Goal: Task Accomplishment & Management: Complete application form

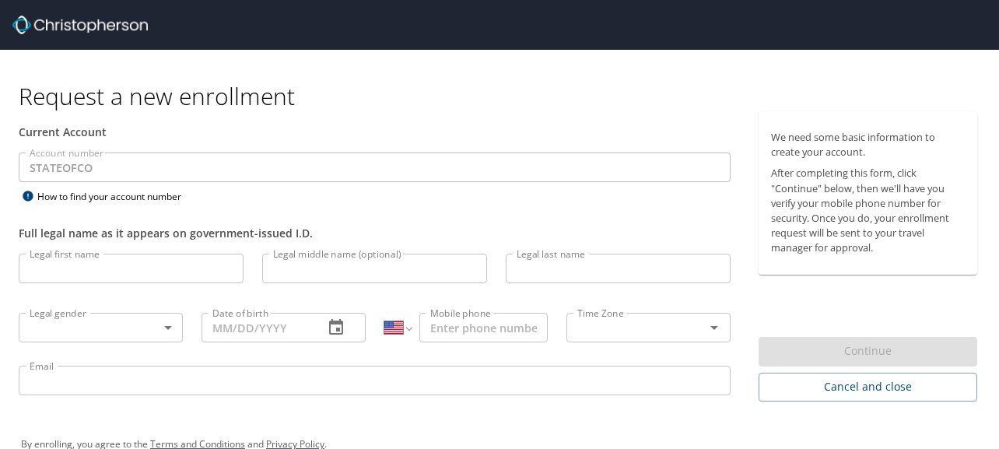
select select "US"
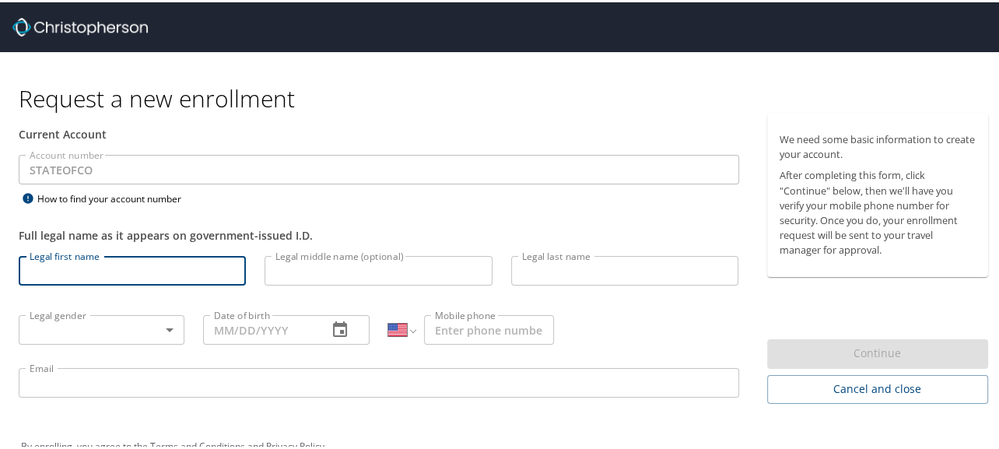
click at [89, 277] on input "Legal first name" at bounding box center [132, 269] width 227 height 30
type input "[PERSON_NAME]"
type input "[PHONE_NUMBER]"
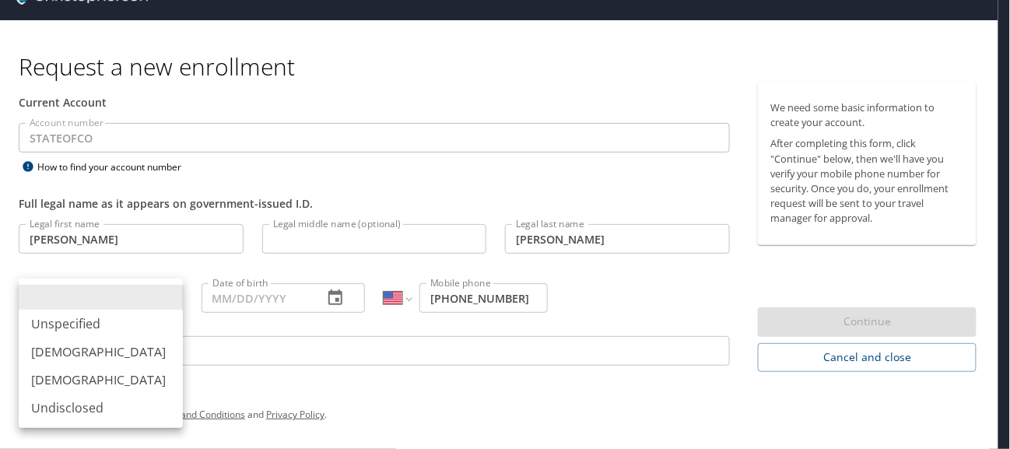
click at [107, 304] on body "Request a new enrollment Current Account Account number STATEOFCO Account numbe…" at bounding box center [505, 194] width 1010 height 449
click at [90, 383] on li "[DEMOGRAPHIC_DATA]" at bounding box center [101, 380] width 164 height 28
type input "[DEMOGRAPHIC_DATA]"
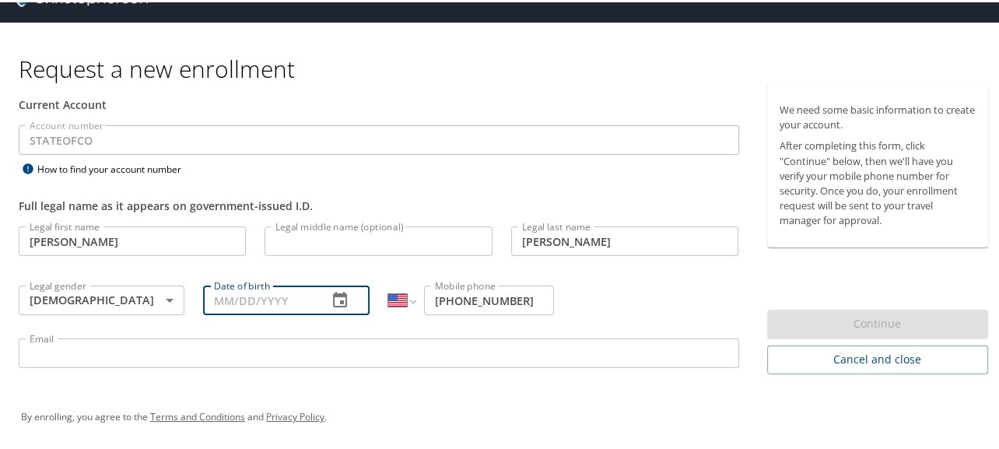
click at [267, 306] on input "Date of birth" at bounding box center [258, 298] width 111 height 30
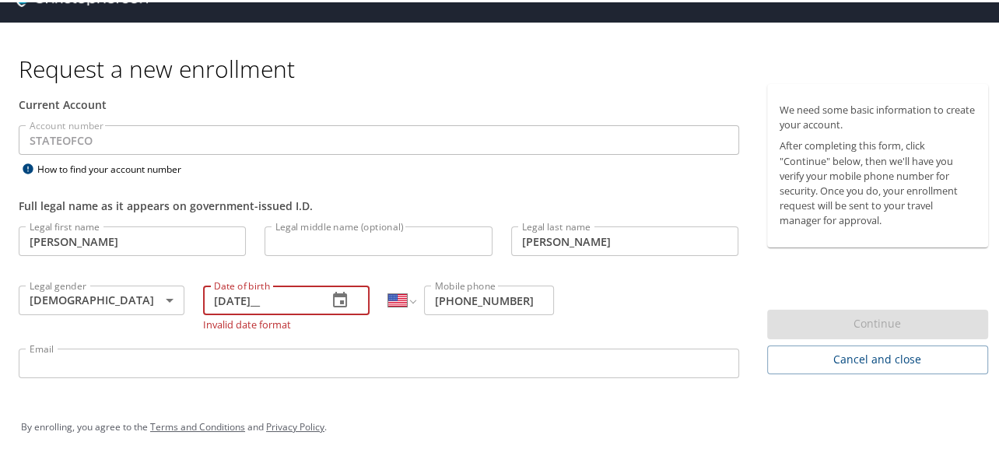
scroll to position [40, 0]
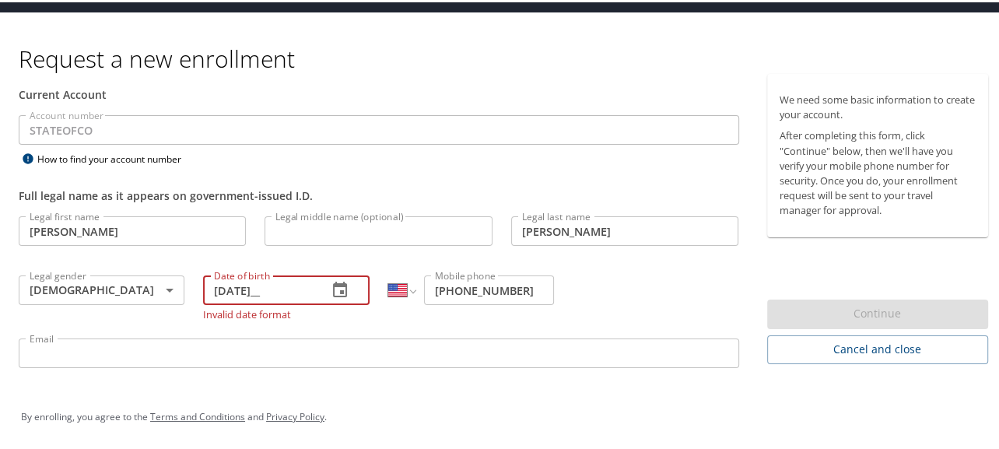
click at [270, 290] on input "[DATE]__" at bounding box center [258, 288] width 111 height 30
type input "[DATE]"
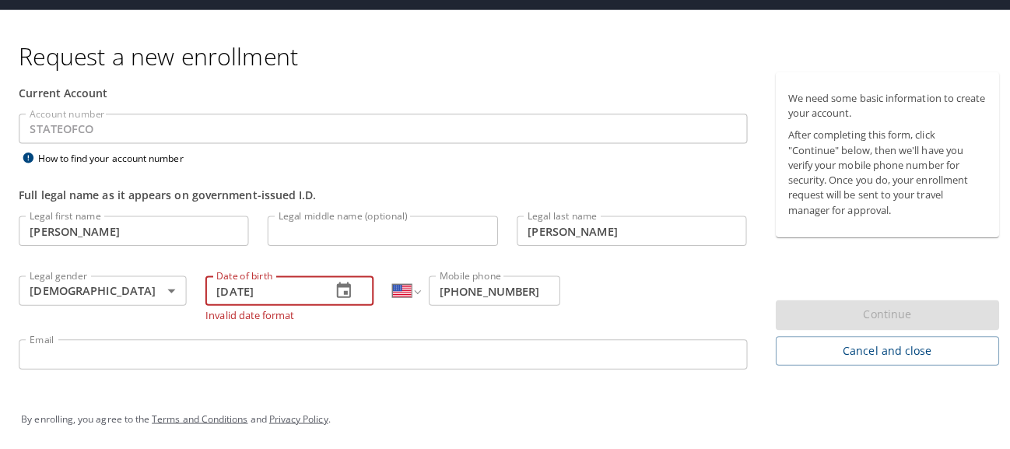
scroll to position [30, 0]
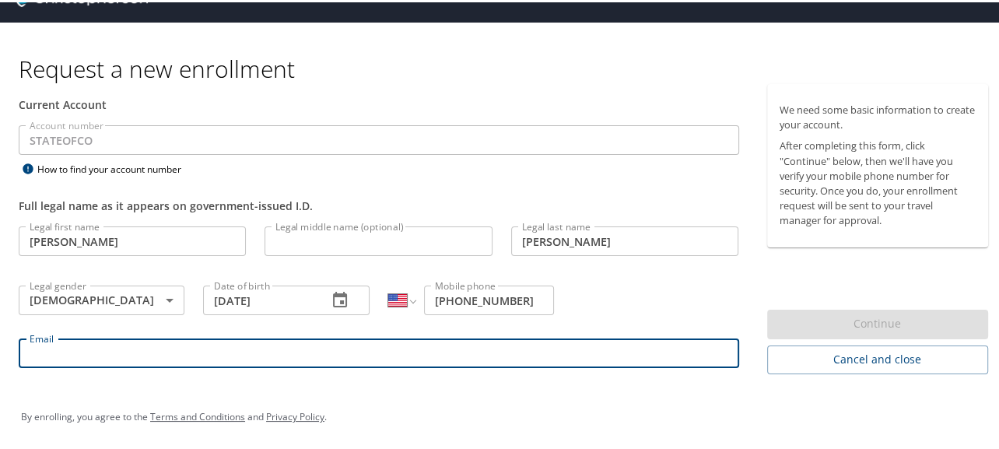
click at [296, 345] on input "Email" at bounding box center [379, 351] width 720 height 30
type input "[PERSON_NAME][EMAIL_ADDRESS][PERSON_NAME][DOMAIN_NAME][US_STATE]"
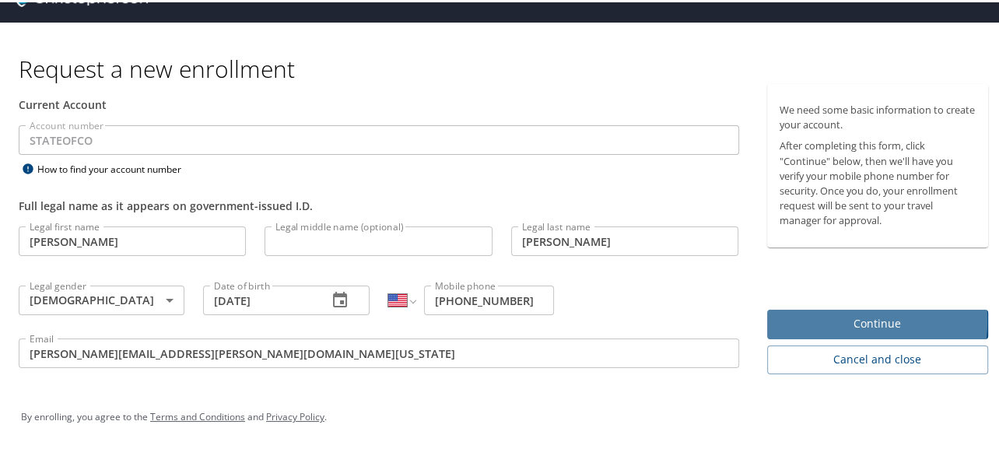
click at [802, 317] on span "Continue" at bounding box center [877, 321] width 197 height 19
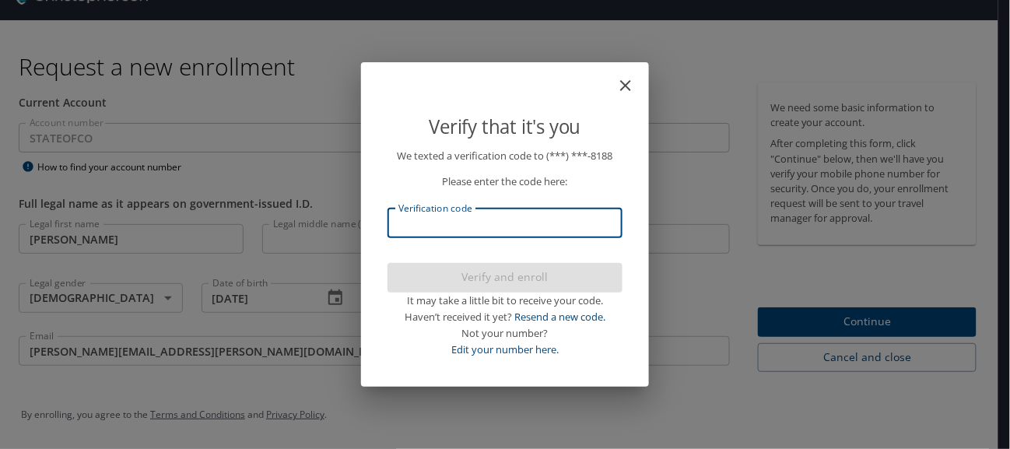
click at [432, 229] on input "Verification code" at bounding box center [504, 223] width 235 height 30
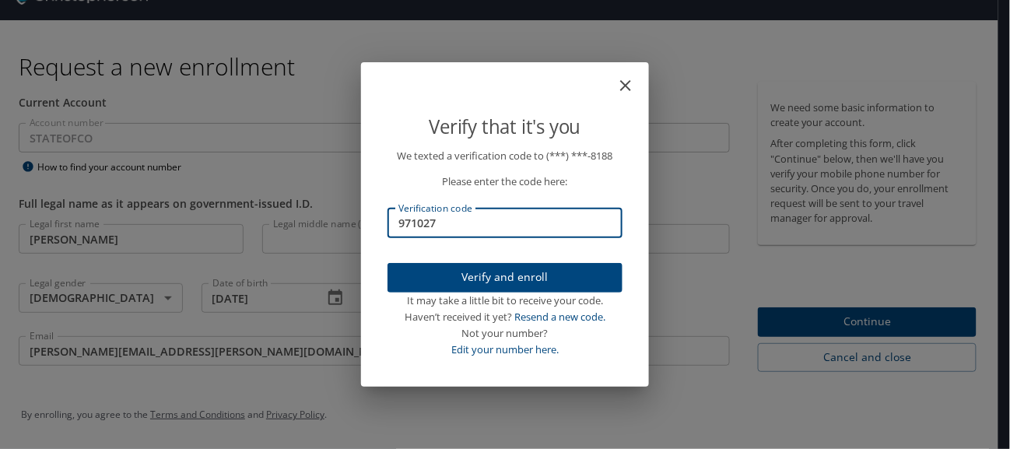
type input "971027"
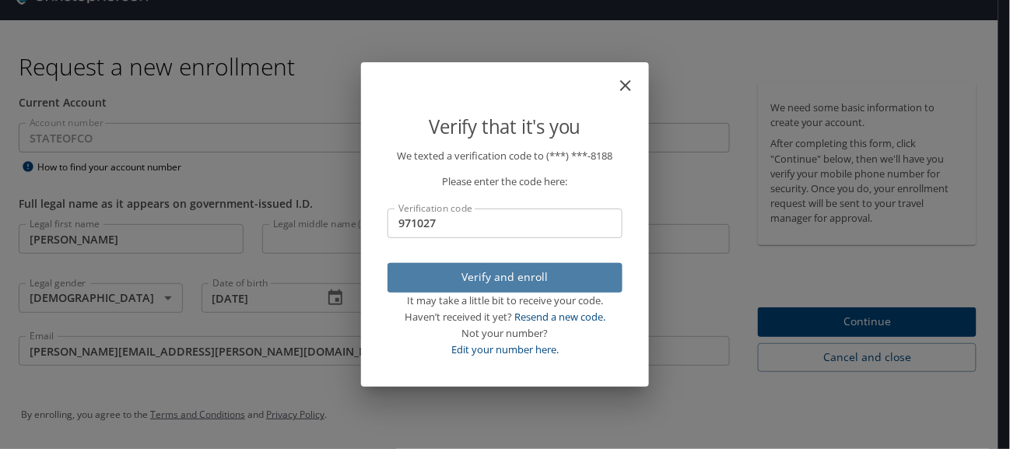
click at [468, 282] on span "Verify and enroll" at bounding box center [505, 277] width 210 height 19
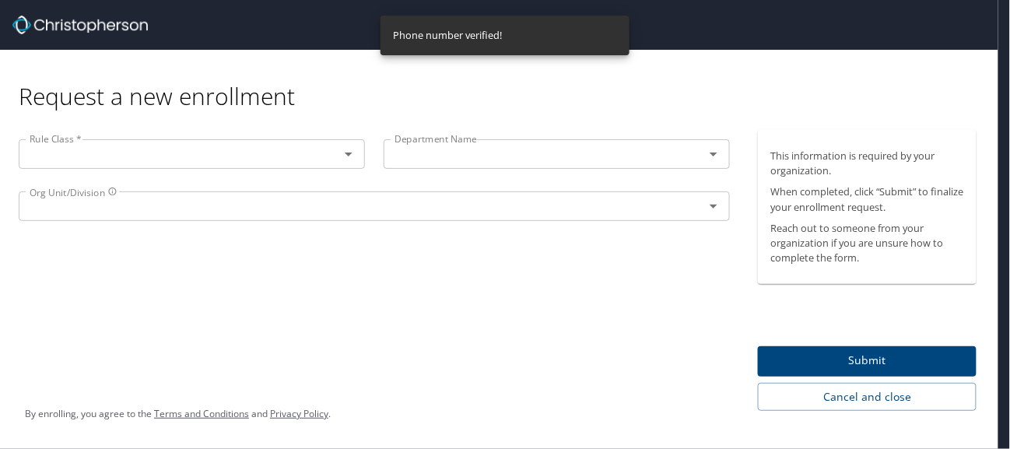
scroll to position [0, 0]
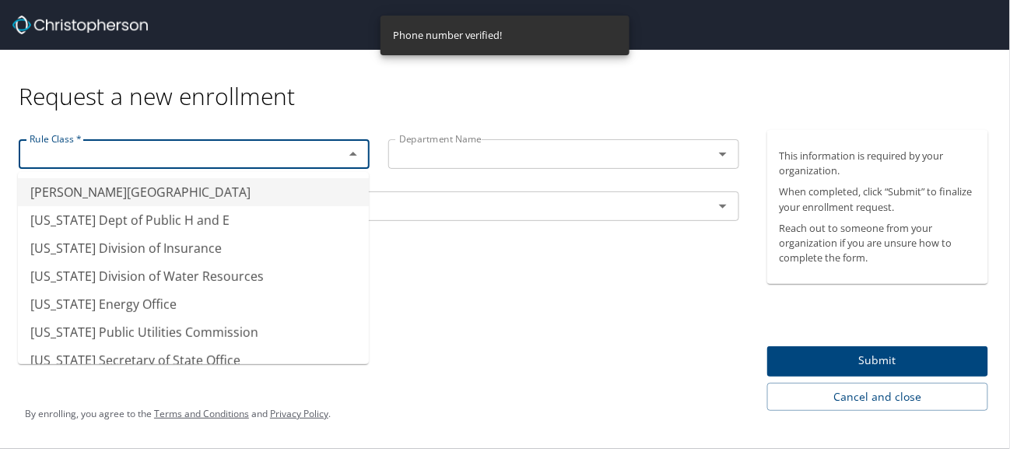
click at [123, 157] on input "text" at bounding box center [171, 154] width 296 height 20
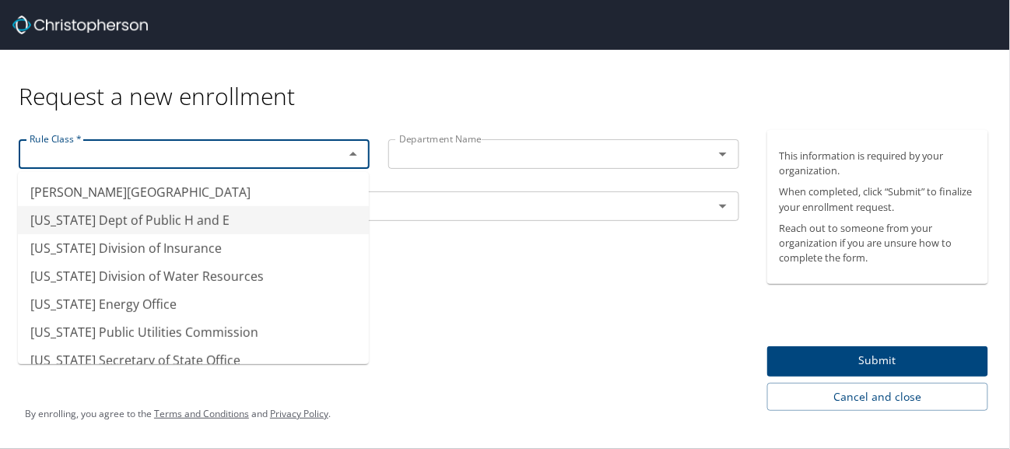
click at [97, 217] on li "[US_STATE] Dept of Public H and E" at bounding box center [193, 220] width 351 height 28
type input "[US_STATE] Dept of Public H and E"
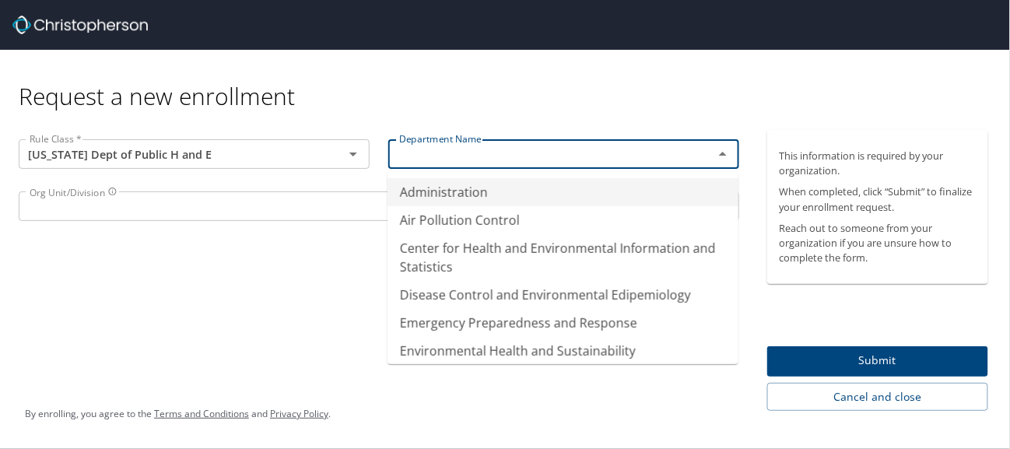
click at [448, 151] on input "text" at bounding box center [541, 154] width 296 height 20
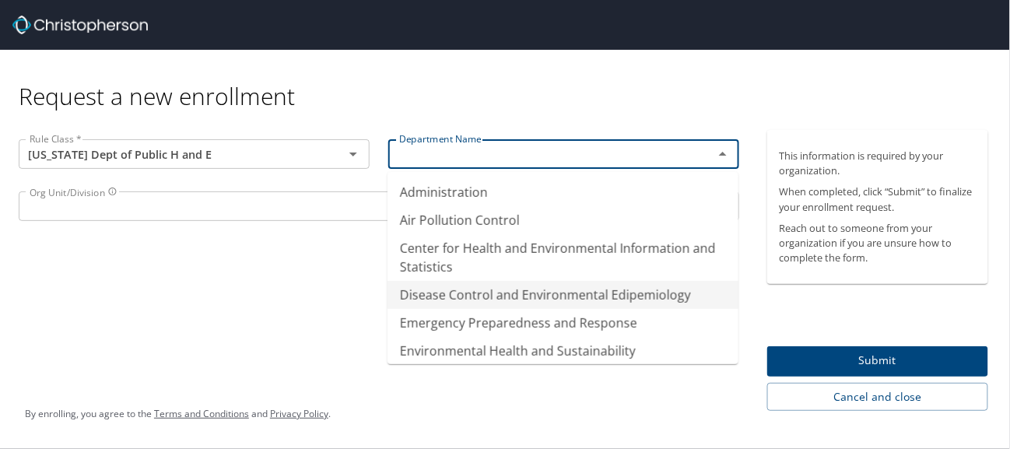
click at [440, 295] on li "Disease Control and Environmental Edipemiology" at bounding box center [562, 295] width 351 height 28
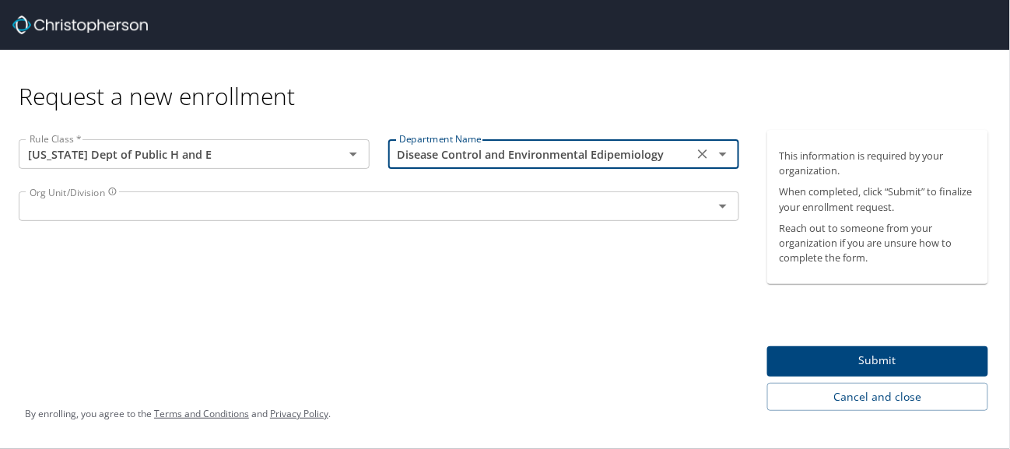
click at [449, 168] on div "Disease Control and Environmental Edipemiology Department Name" at bounding box center [563, 154] width 351 height 30
click at [444, 158] on input "Disease Control and Environmental Edipemiology" at bounding box center [541, 154] width 296 height 20
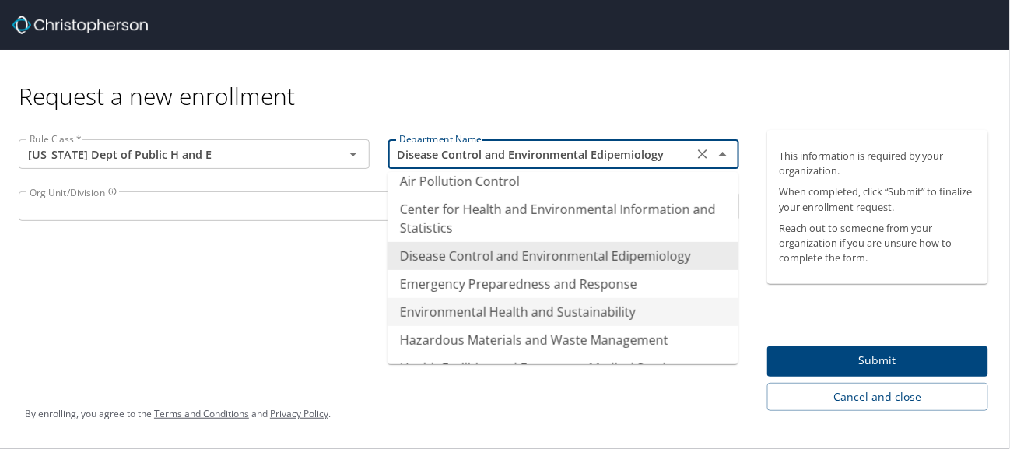
scroll to position [44, 0]
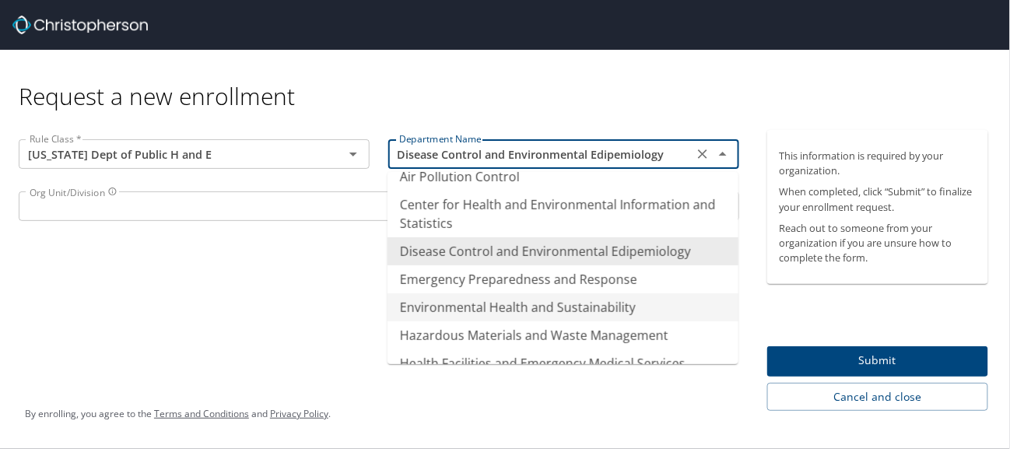
click at [431, 312] on li "Environmental Health and Sustainability" at bounding box center [562, 307] width 351 height 28
type input "Environmental Health and Sustainability"
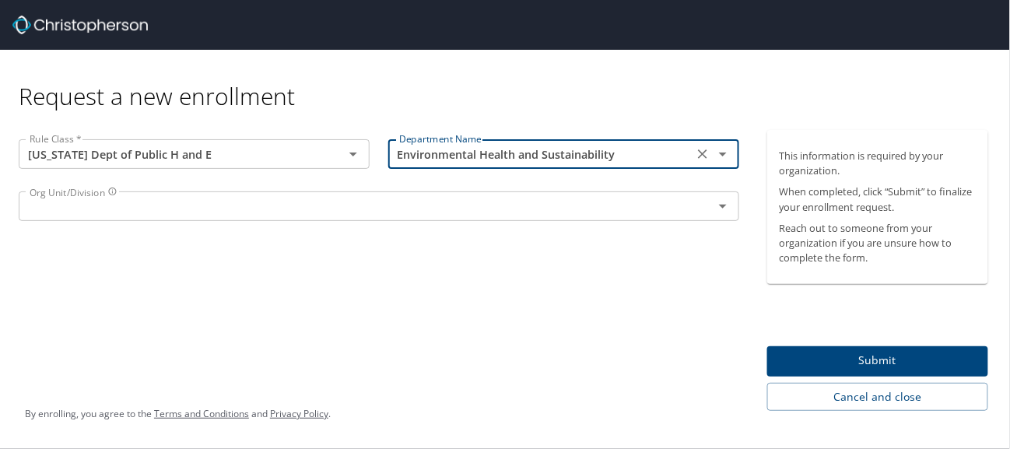
click at [293, 195] on div "Org Unit/Division" at bounding box center [379, 206] width 720 height 30
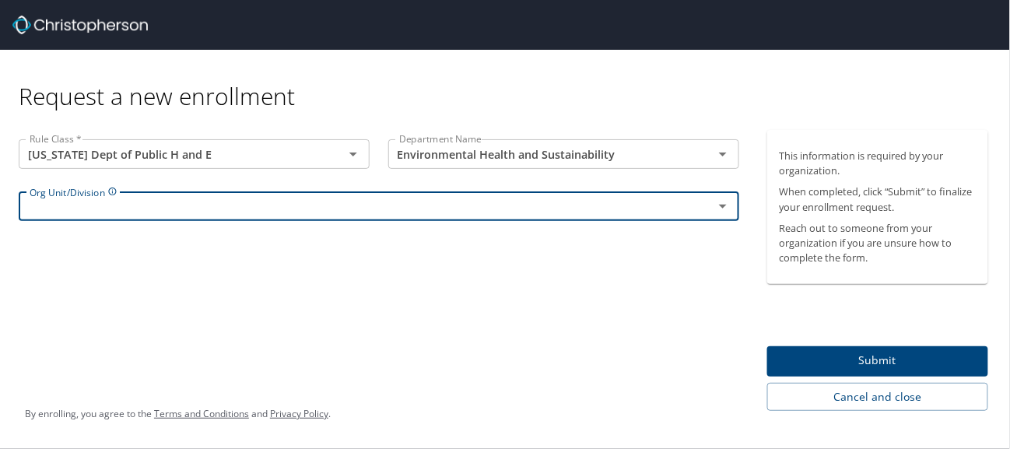
click at [293, 195] on div "Org Unit/Division" at bounding box center [379, 206] width 720 height 30
click at [723, 213] on icon "Open" at bounding box center [722, 206] width 19 height 19
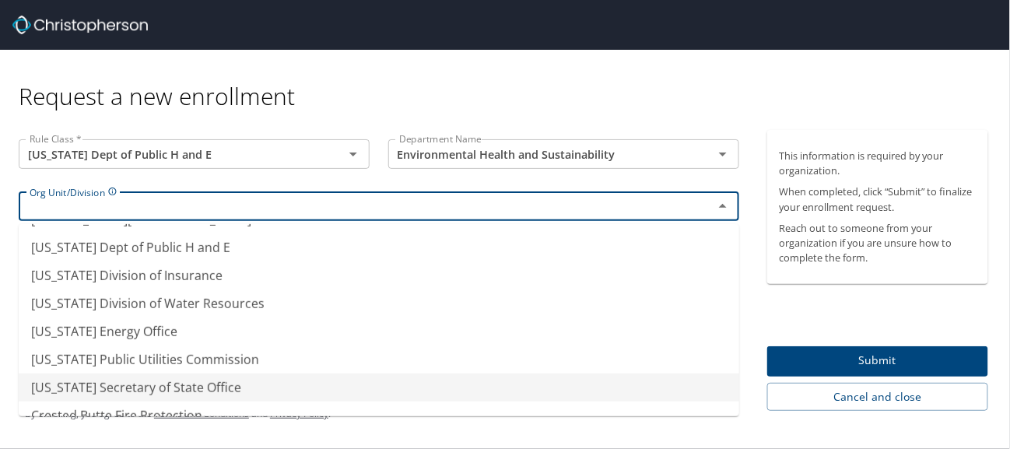
scroll to position [0, 0]
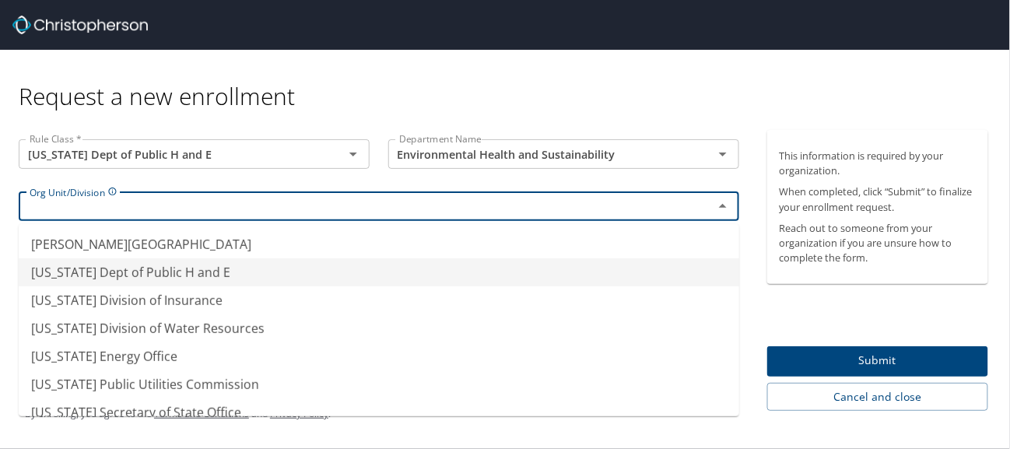
click at [233, 282] on li "[US_STATE] Dept of Public H and E" at bounding box center [379, 272] width 720 height 28
type input "[US_STATE] Dept of Public H and E"
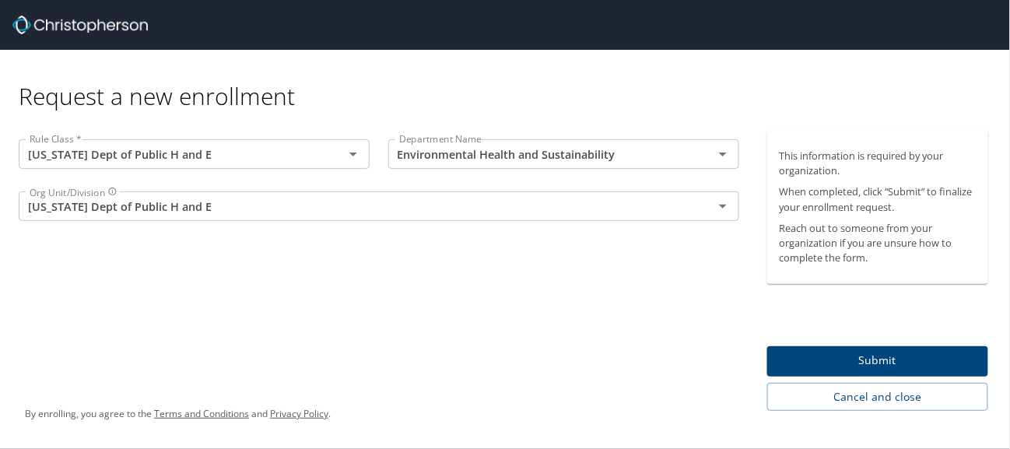
click at [531, 325] on div "Rule Class * [US_STATE] Dept of Public H and E Rule Class * Department Name Env…" at bounding box center [379, 270] width 758 height 281
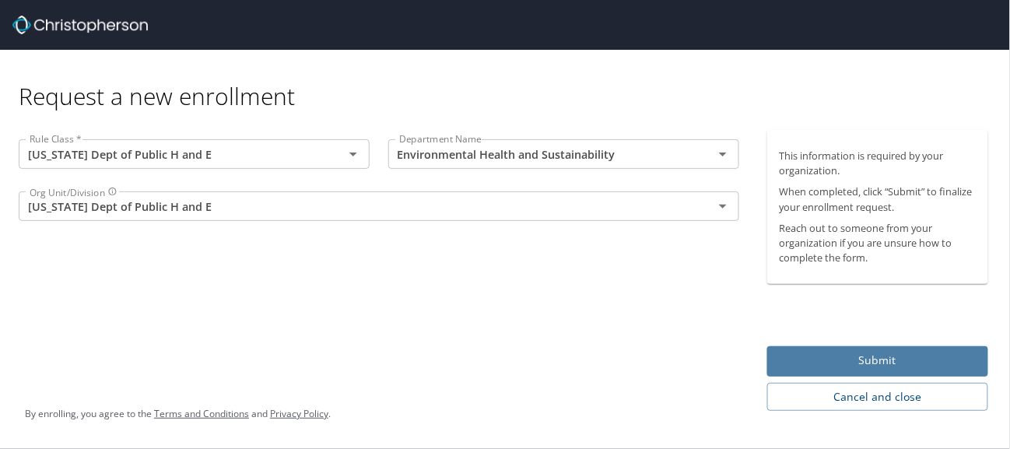
click at [842, 356] on span "Submit" at bounding box center [877, 360] width 197 height 19
